Goal: Transaction & Acquisition: Purchase product/service

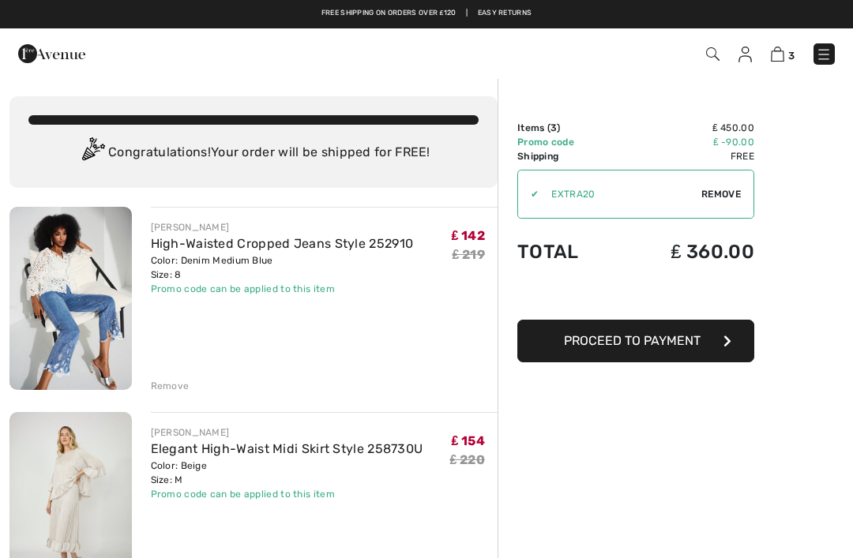
click at [822, 58] on img at bounding box center [824, 55] width 16 height 16
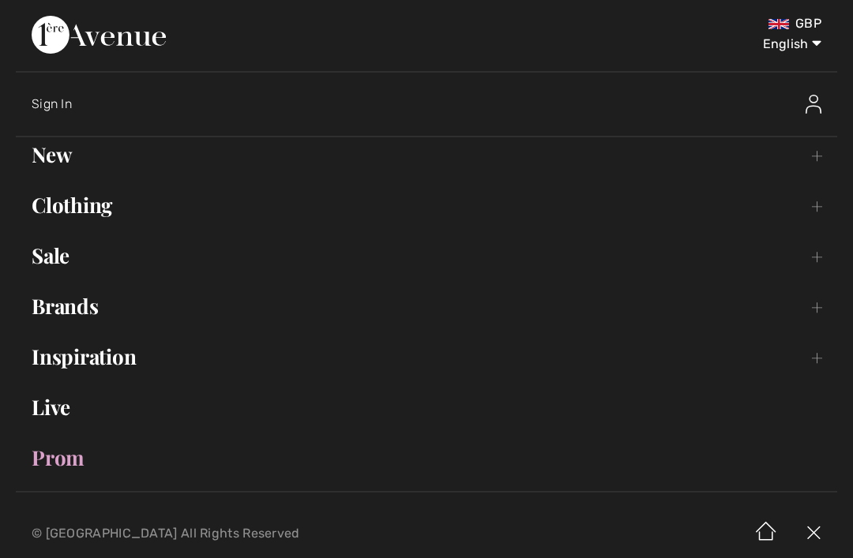
click at [56, 265] on link "Sale Toggle submenu" at bounding box center [427, 256] width 822 height 35
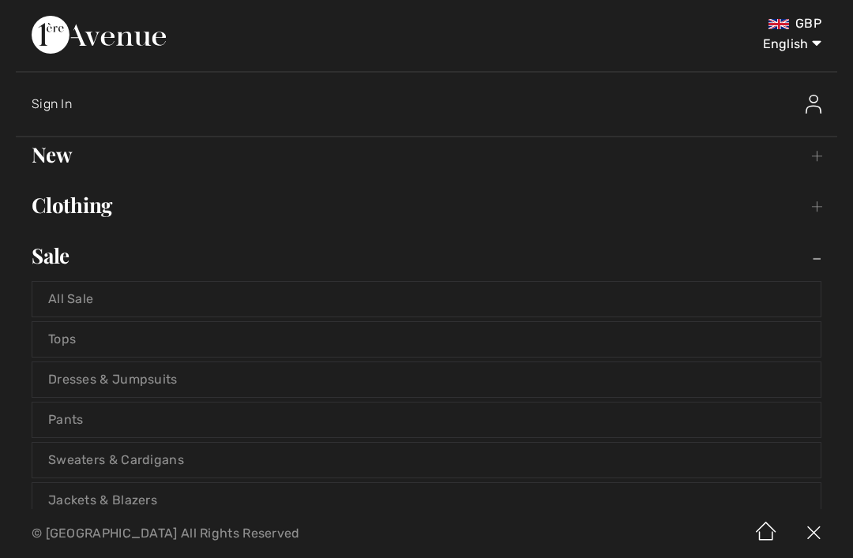
click at [56, 333] on link "Tops" at bounding box center [426, 339] width 788 height 35
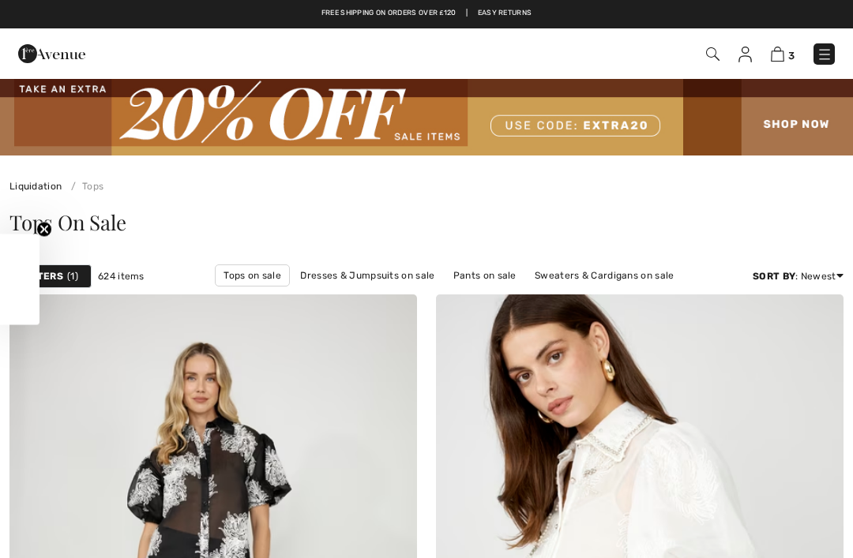
checkbox input "true"
click at [817, 53] on img at bounding box center [825, 55] width 16 height 16
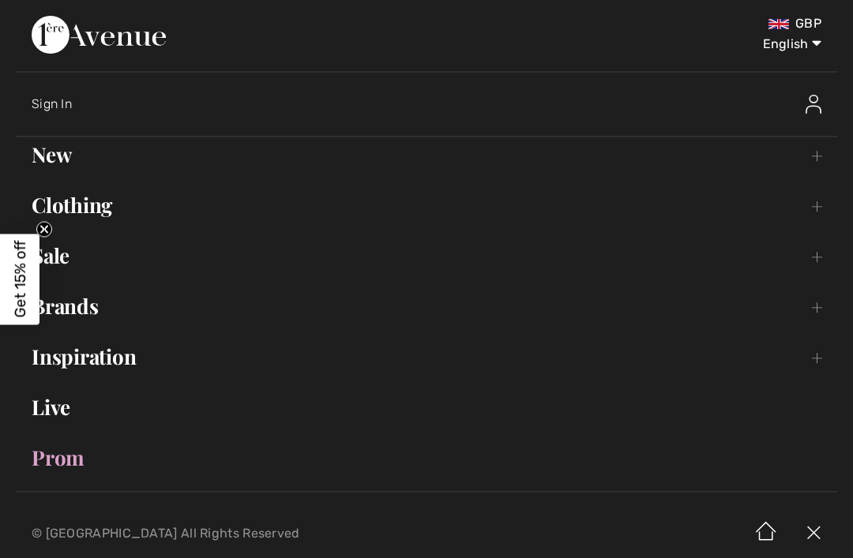
click at [82, 260] on link "Sale Toggle submenu" at bounding box center [427, 256] width 822 height 35
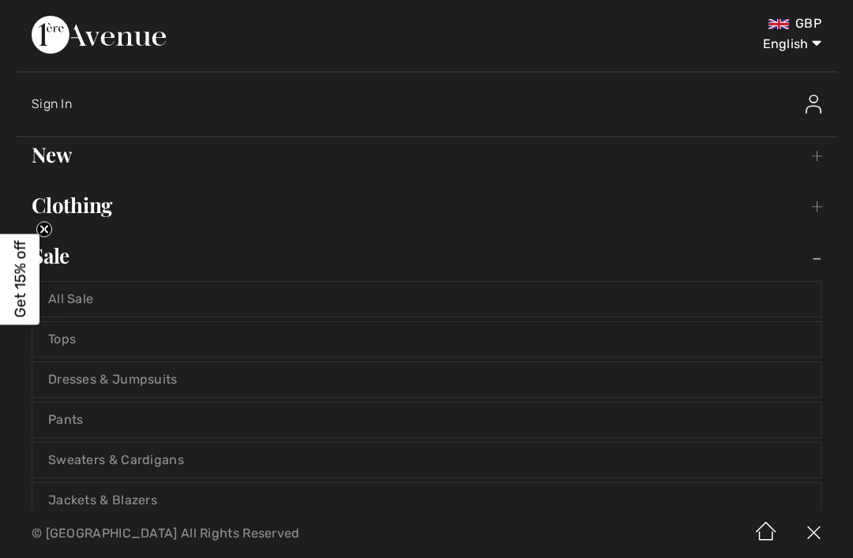
click at [85, 339] on link "Tops" at bounding box center [426, 339] width 788 height 35
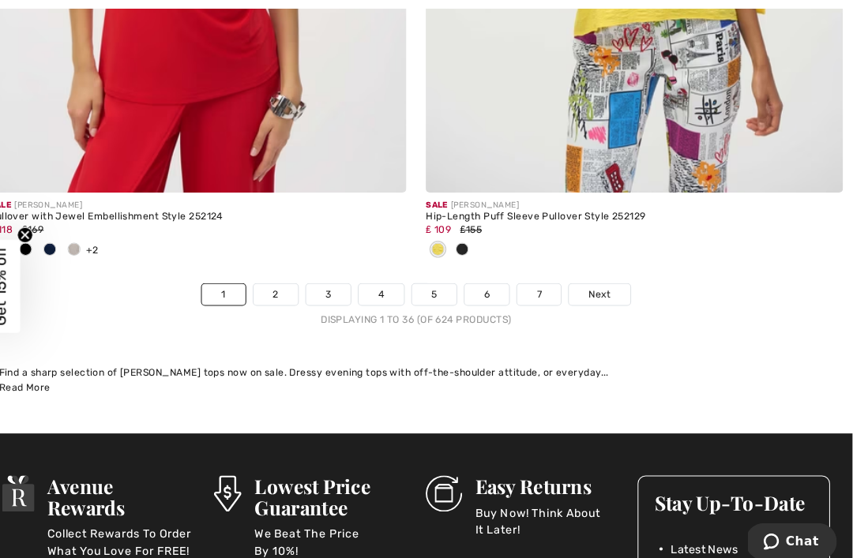
scroll to position [12650, 0]
click at [595, 280] on span "Next" at bounding box center [605, 287] width 21 height 14
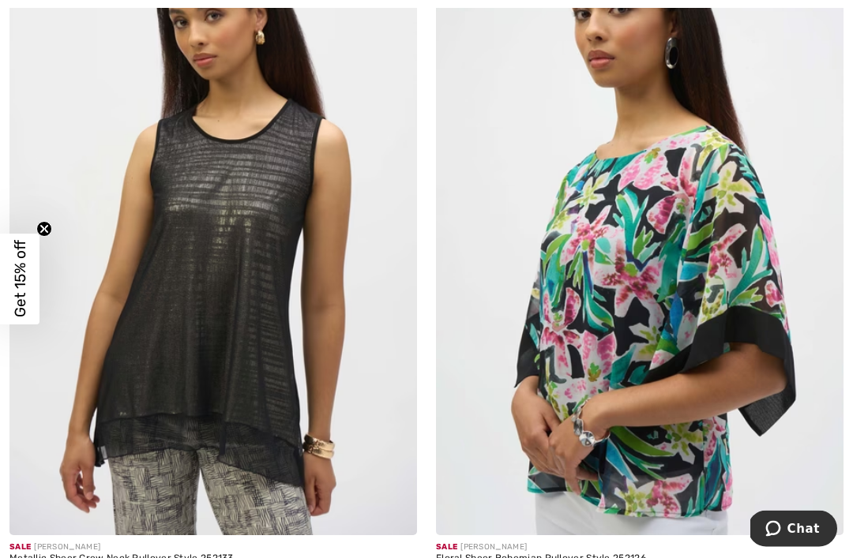
scroll to position [11086, 0]
click at [702, 293] on img at bounding box center [640, 228] width 408 height 611
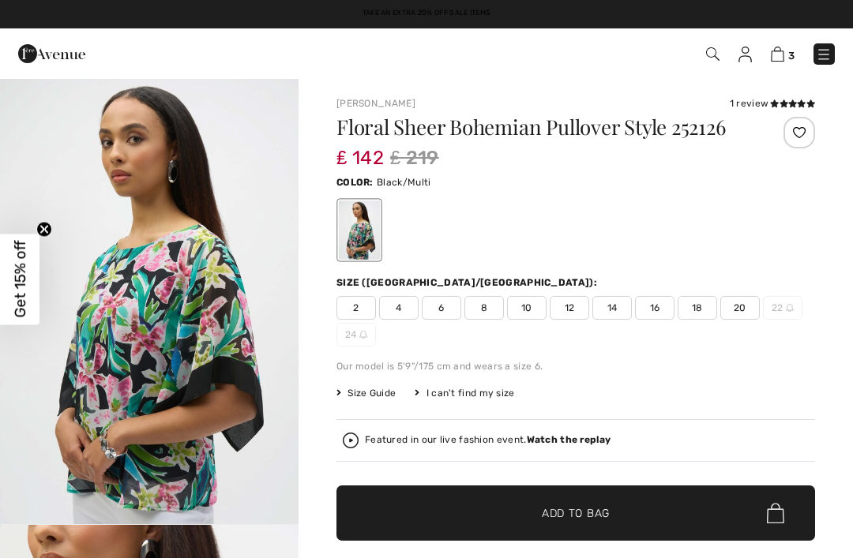
checkbox input "true"
click at [525, 314] on span "10" at bounding box center [526, 308] width 39 height 24
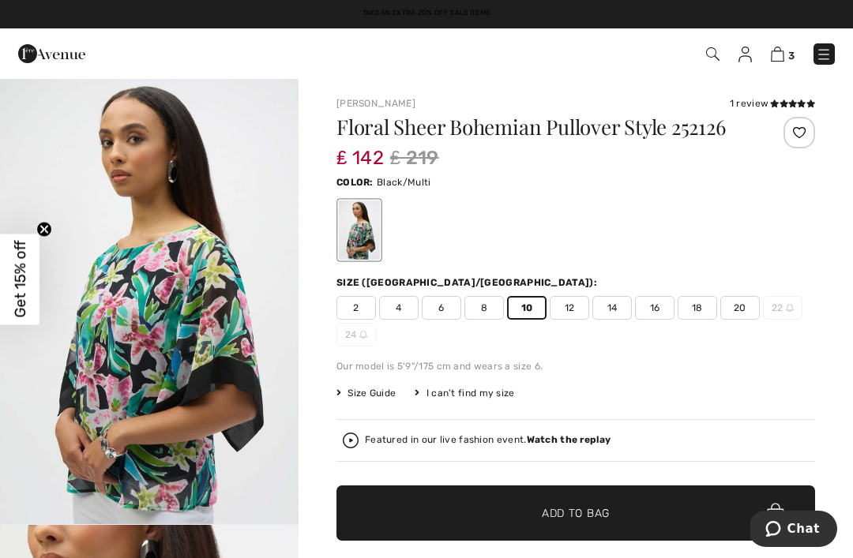
click at [547, 502] on span "✔ Added to Bag Add to Bag" at bounding box center [576, 513] width 479 height 55
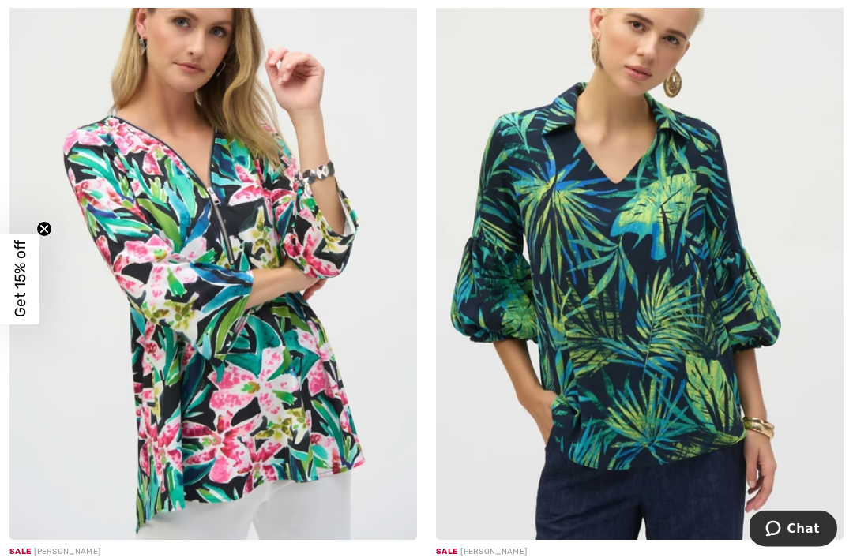
scroll to position [8198, 0]
click at [222, 292] on img at bounding box center [213, 234] width 408 height 611
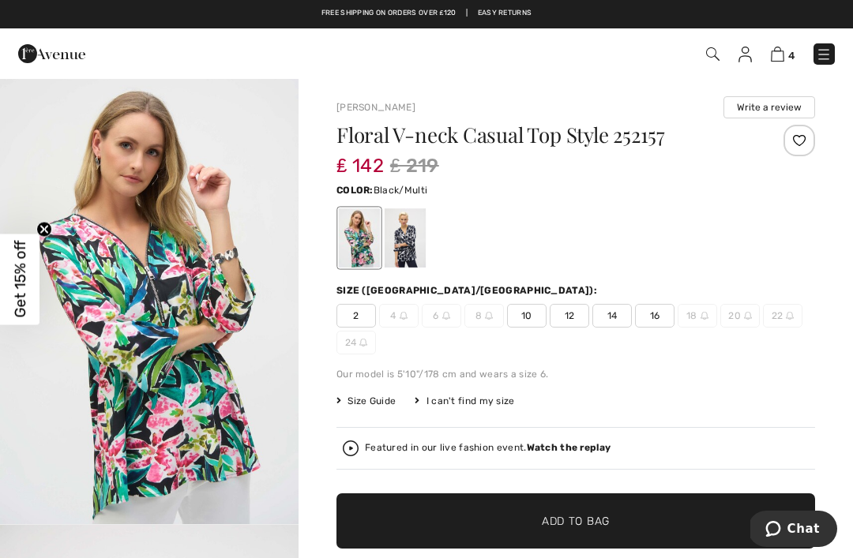
click at [528, 314] on span "10" at bounding box center [526, 316] width 39 height 24
click at [601, 506] on span "✔ Added to Bag Add to Bag" at bounding box center [576, 521] width 479 height 55
click at [781, 53] on img at bounding box center [777, 54] width 13 height 15
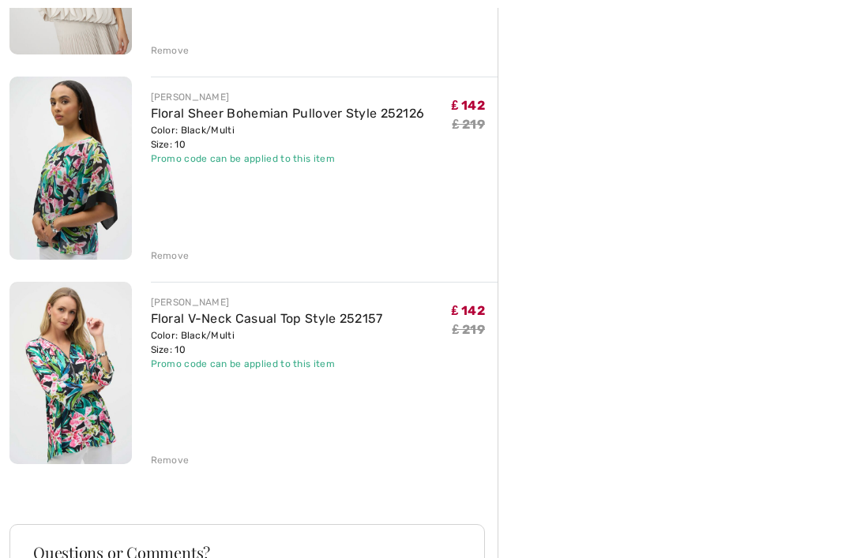
scroll to position [734, 0]
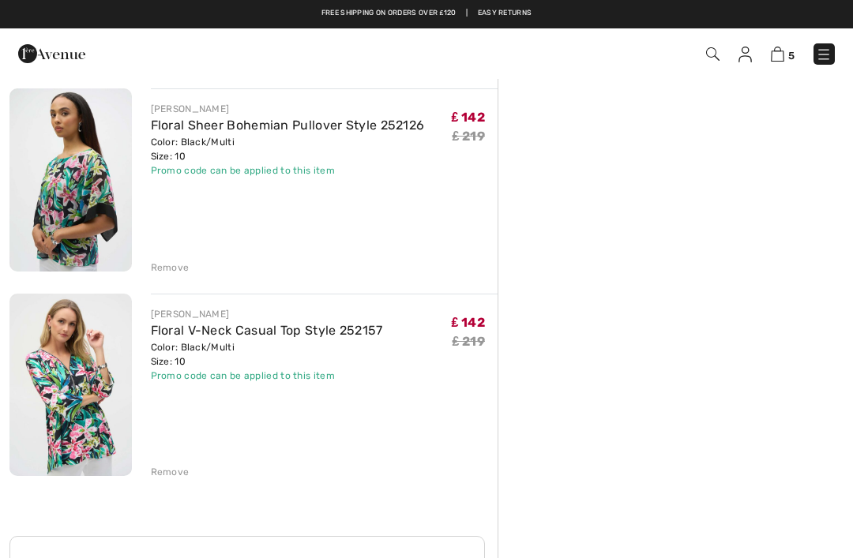
click at [176, 269] on div "Remove" at bounding box center [170, 268] width 39 height 14
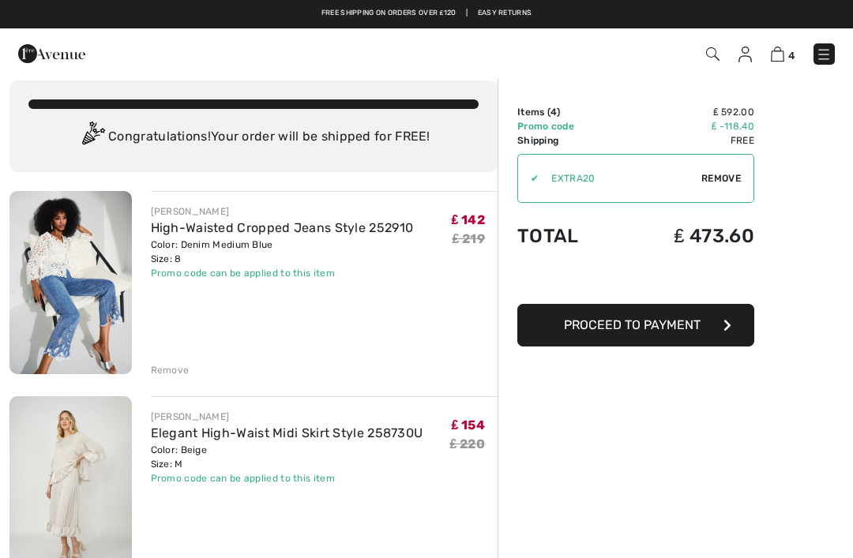
scroll to position [0, 0]
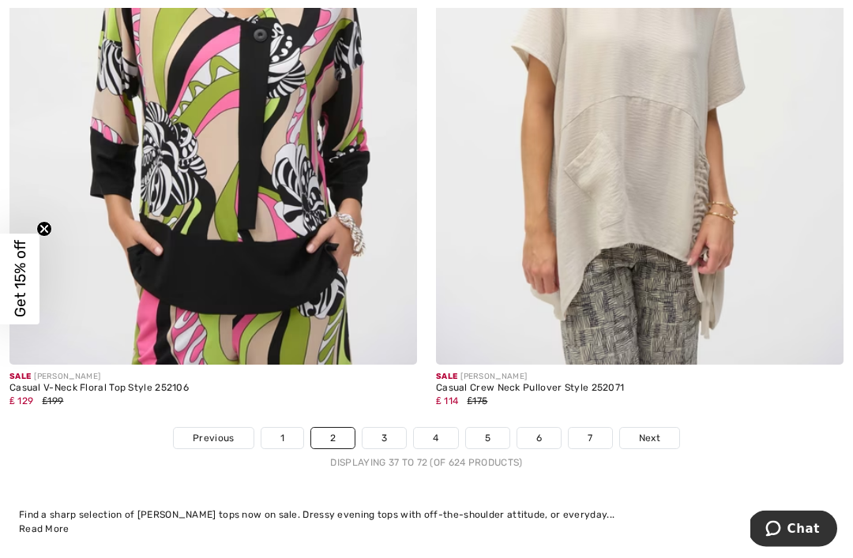
scroll to position [12605, 0]
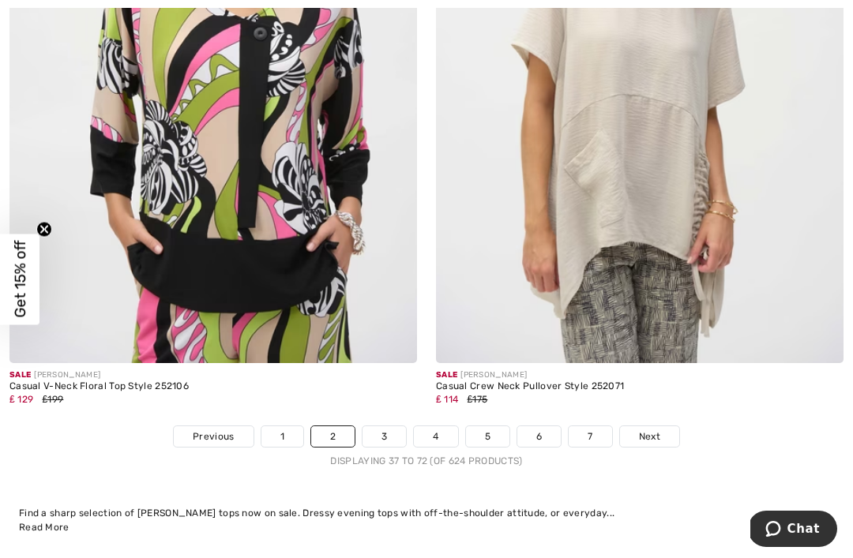
click at [658, 430] on span "Next" at bounding box center [649, 437] width 21 height 14
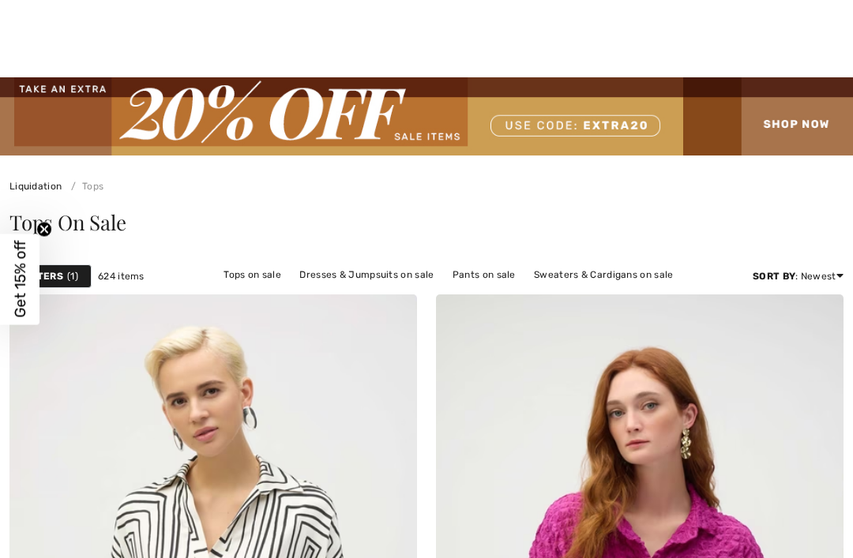
checkbox input "true"
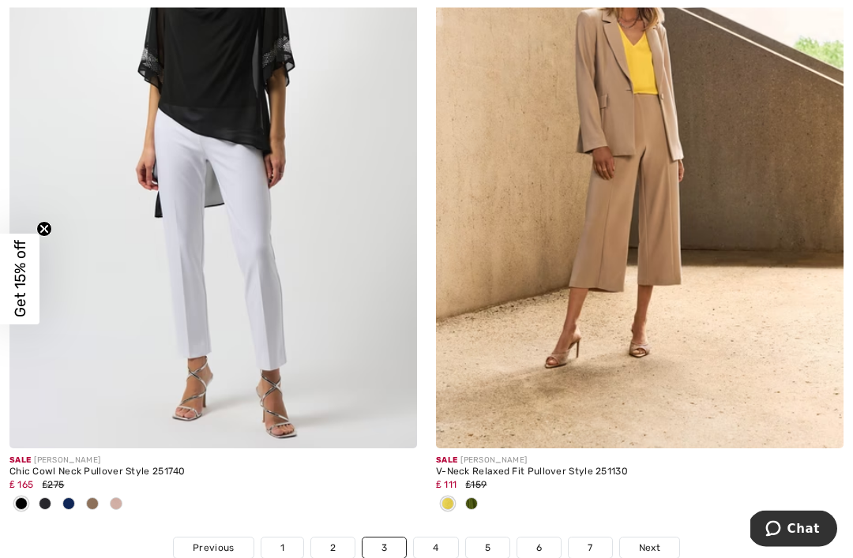
scroll to position [12546, 0]
click at [124, 492] on div at bounding box center [116, 505] width 24 height 26
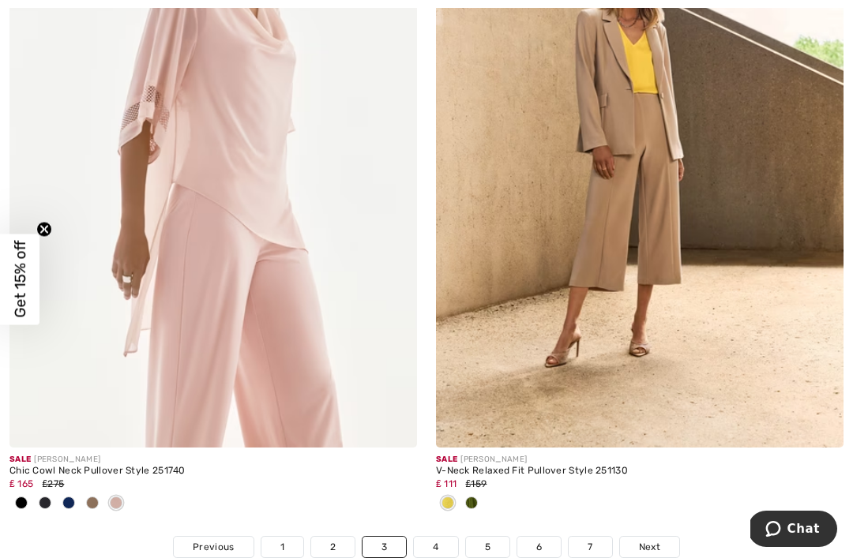
click at [92, 497] on span at bounding box center [92, 503] width 13 height 13
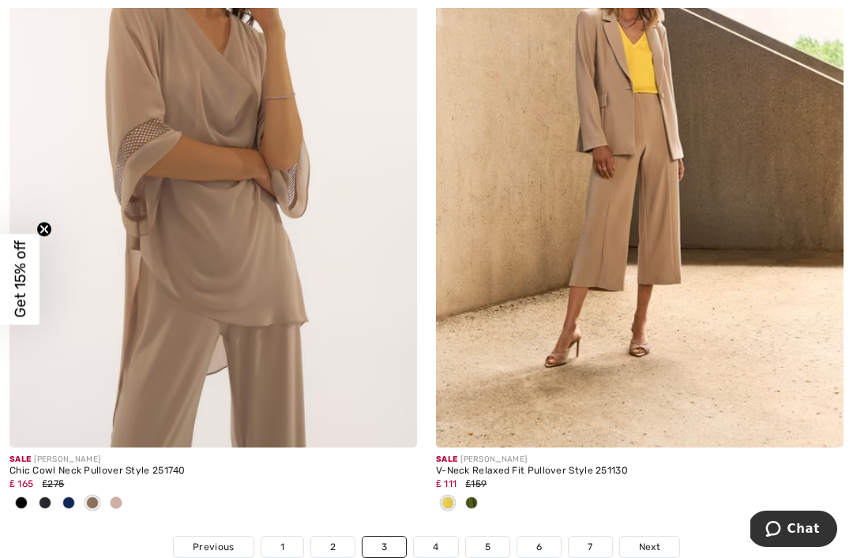
click at [70, 497] on span at bounding box center [68, 503] width 13 height 13
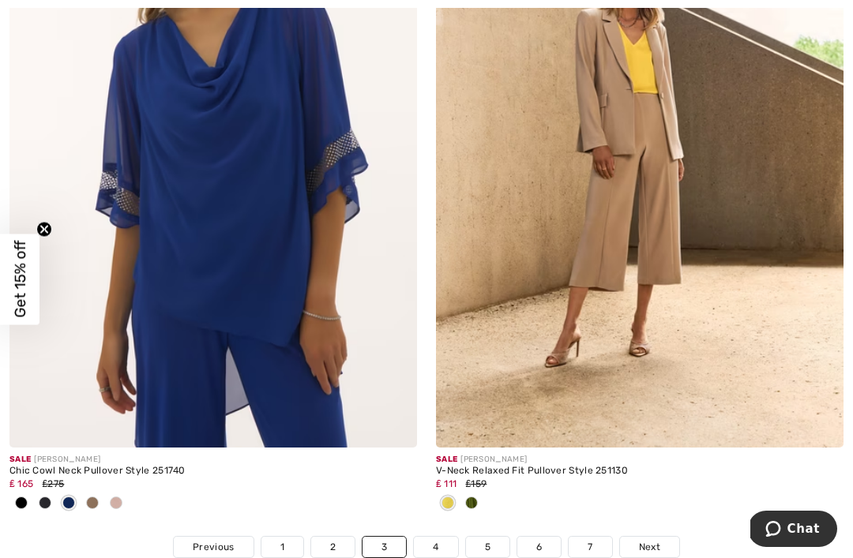
click at [49, 497] on span at bounding box center [45, 503] width 13 height 13
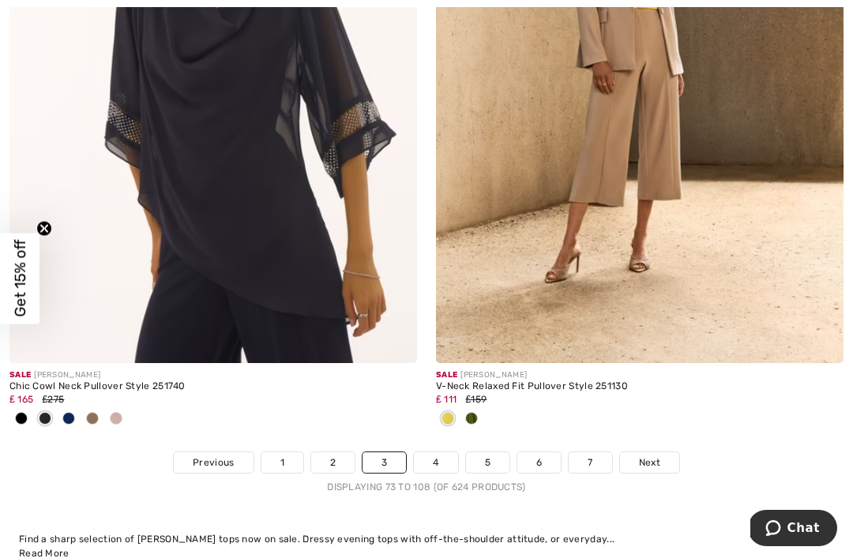
scroll to position [12631, 0]
click at [647, 456] on span "Next" at bounding box center [649, 463] width 21 height 14
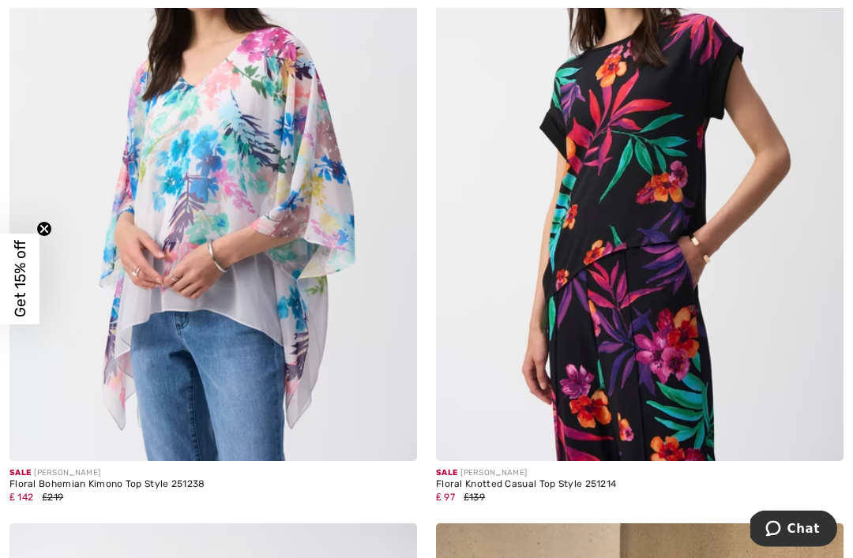
scroll to position [3191, 0]
click at [212, 200] on img at bounding box center [213, 155] width 408 height 611
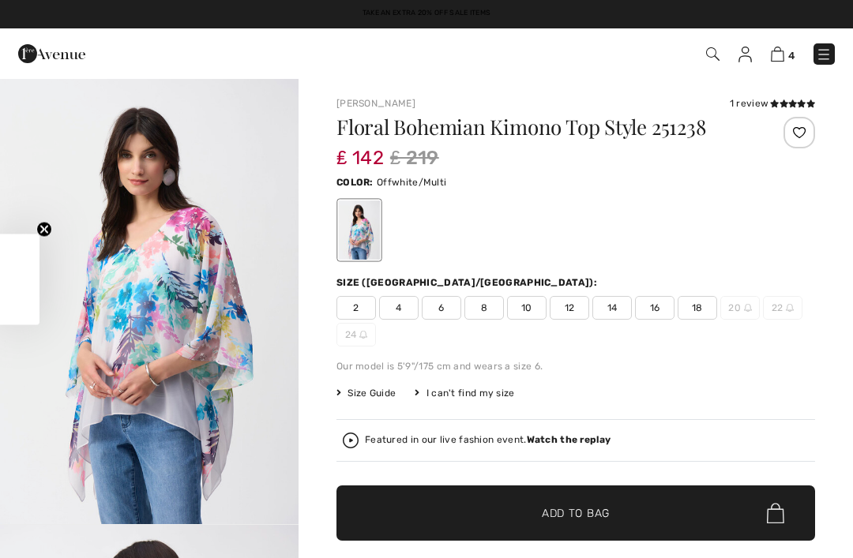
checkbox input "true"
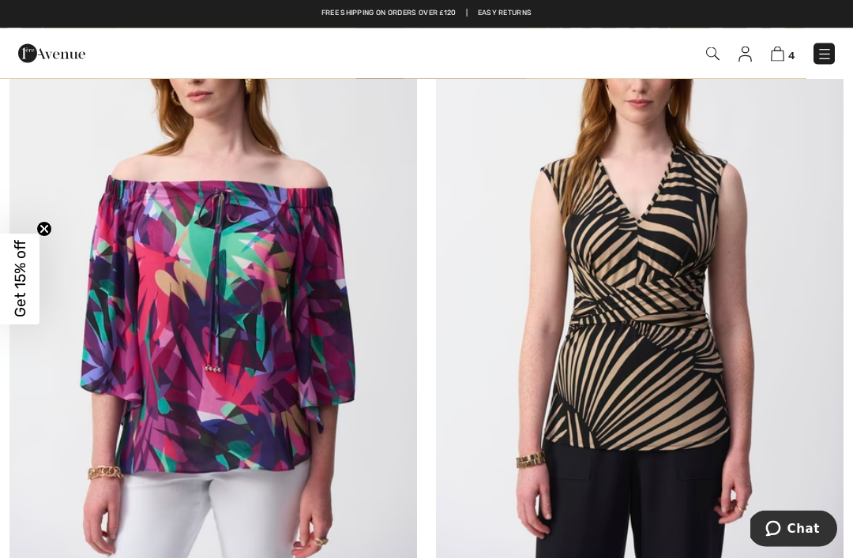
scroll to position [5263, 0]
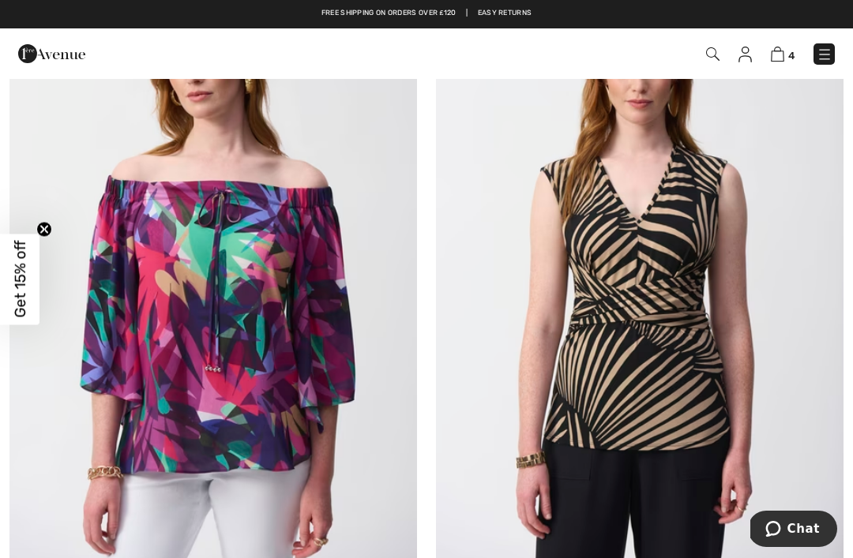
click at [258, 327] on img at bounding box center [213, 266] width 408 height 611
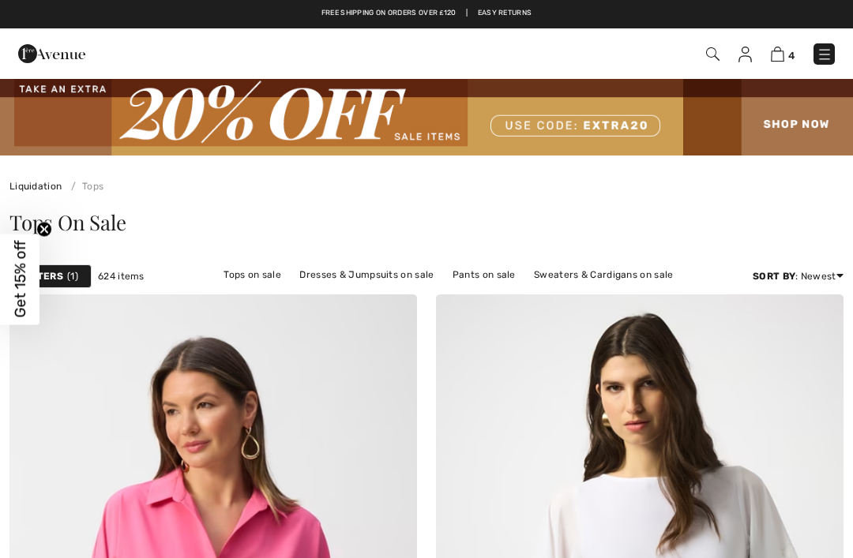
checkbox input "true"
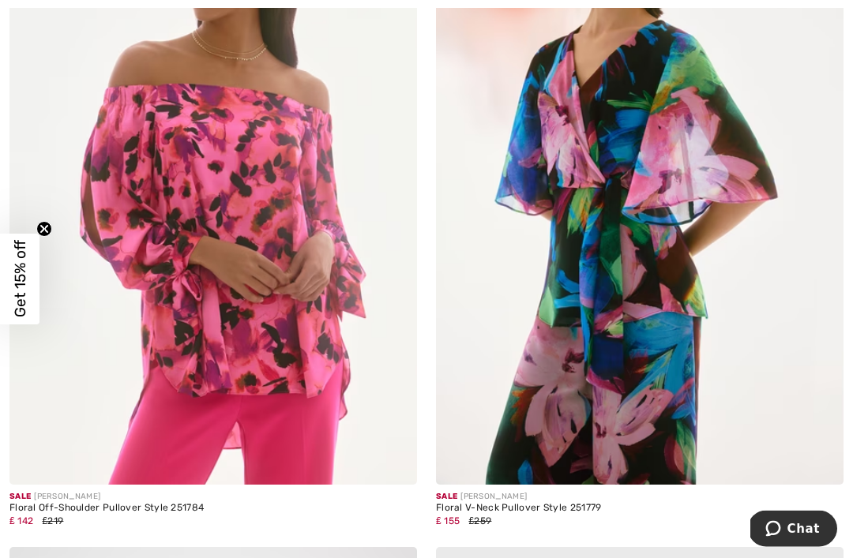
scroll to position [11731, 0]
click at [663, 216] on img at bounding box center [640, 179] width 408 height 611
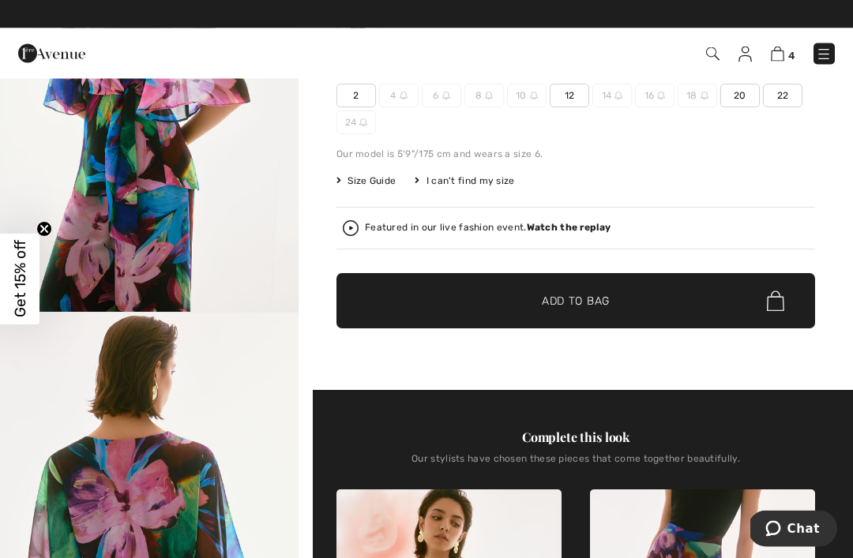
scroll to position [212, 0]
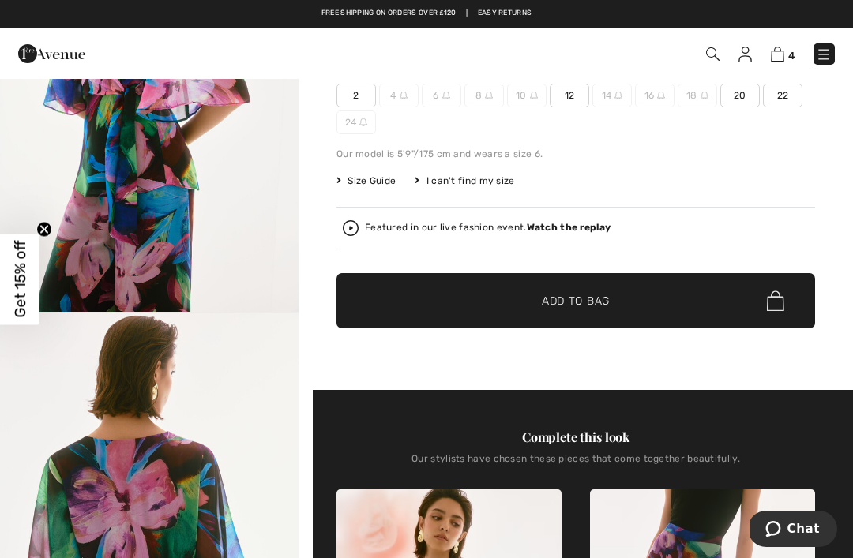
click at [568, 225] on strong "Watch the replay" at bounding box center [569, 227] width 85 height 11
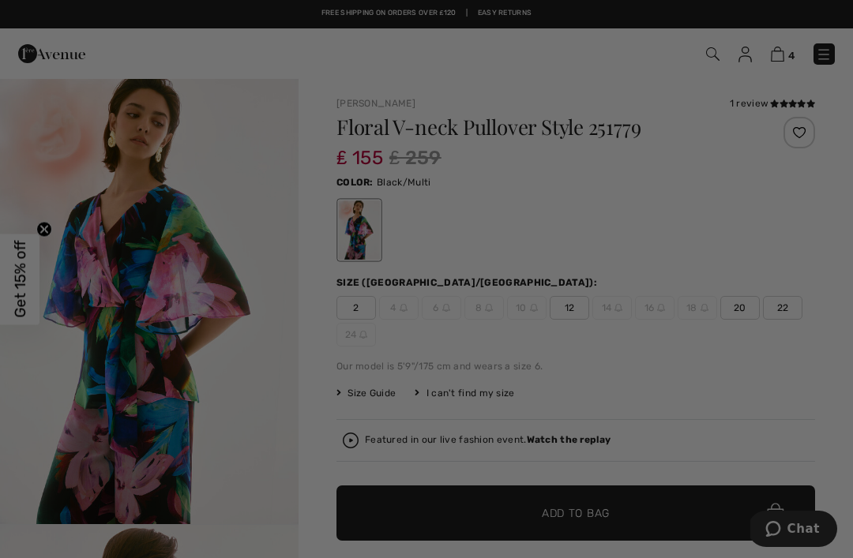
scroll to position [0, 0]
checkbox input "true"
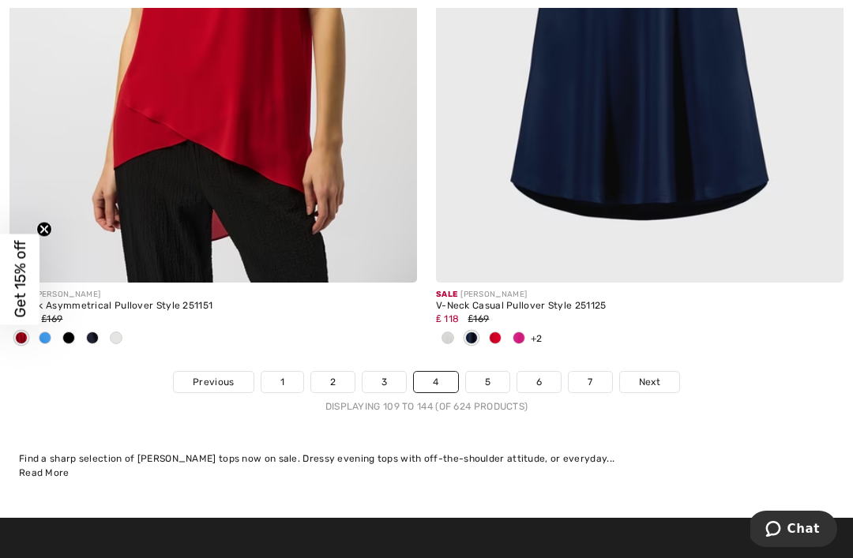
scroll to position [12610, 0]
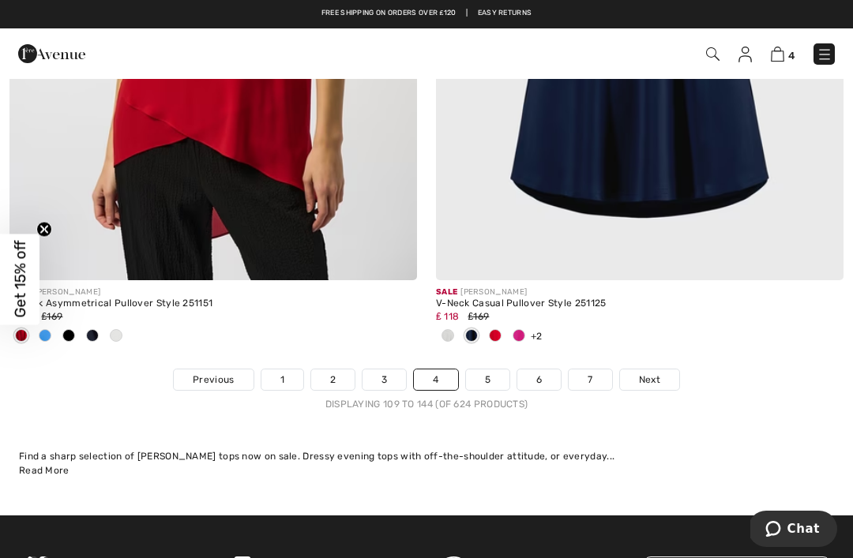
click at [651, 373] on span "Next" at bounding box center [649, 380] width 21 height 14
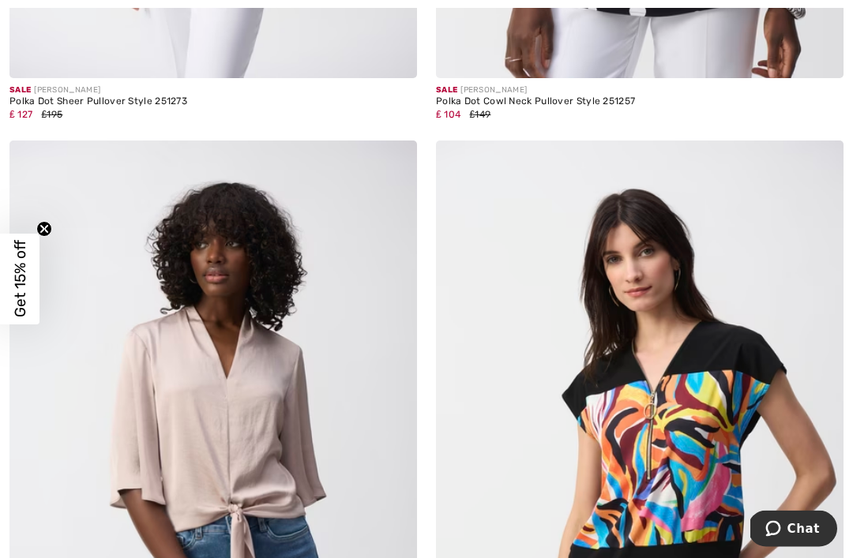
scroll to position [11490, 0]
click at [826, 128] on div "Sale [PERSON_NAME] Polka Dot Cowl Neck Pullover Style 251257 ₤ 104 ₤149" at bounding box center [640, 109] width 408 height 62
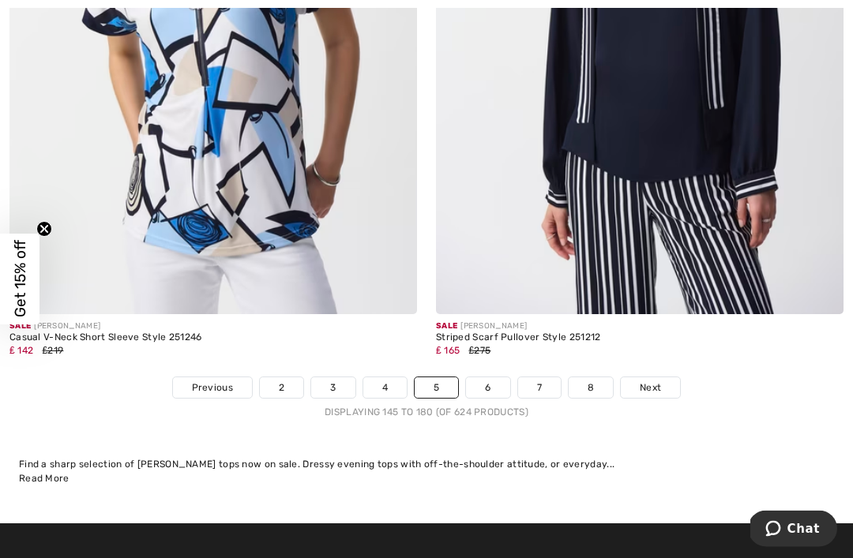
scroll to position [12602, 0]
click at [656, 381] on span "Next" at bounding box center [650, 388] width 21 height 14
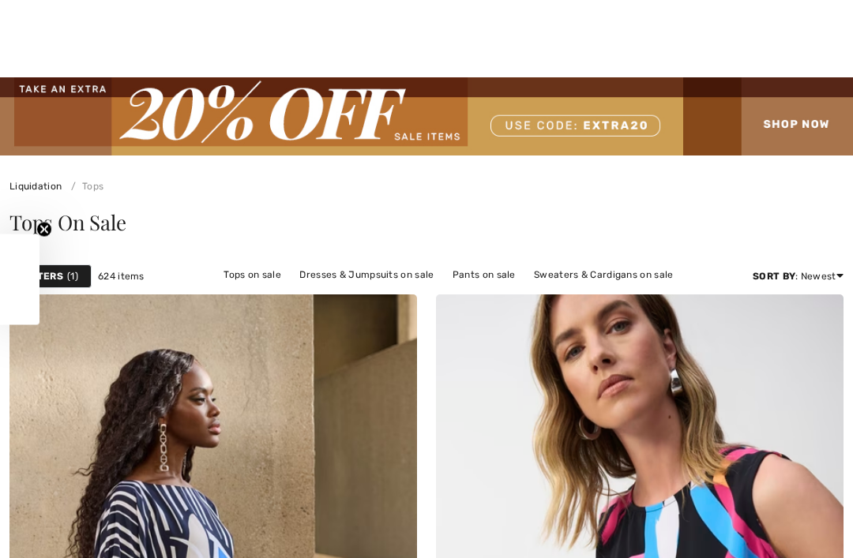
checkbox input "true"
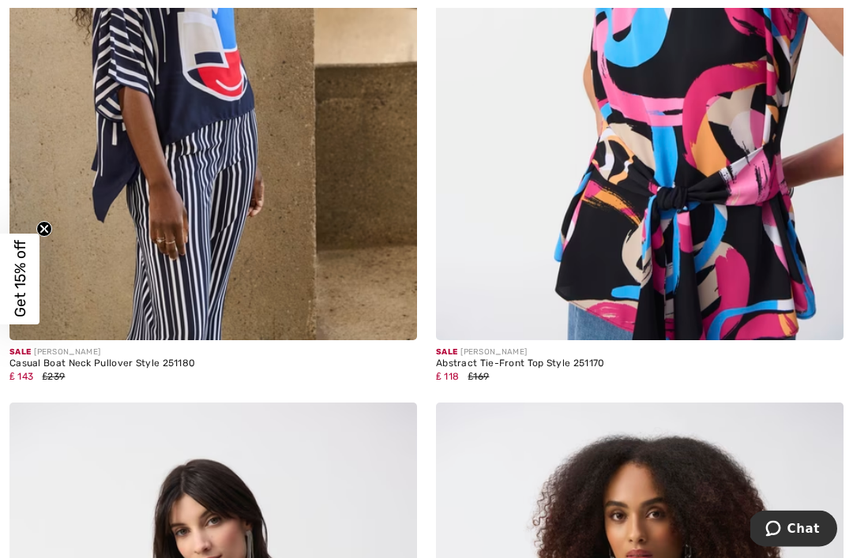
scroll to position [566, 0]
